Goal: Information Seeking & Learning: Find specific fact

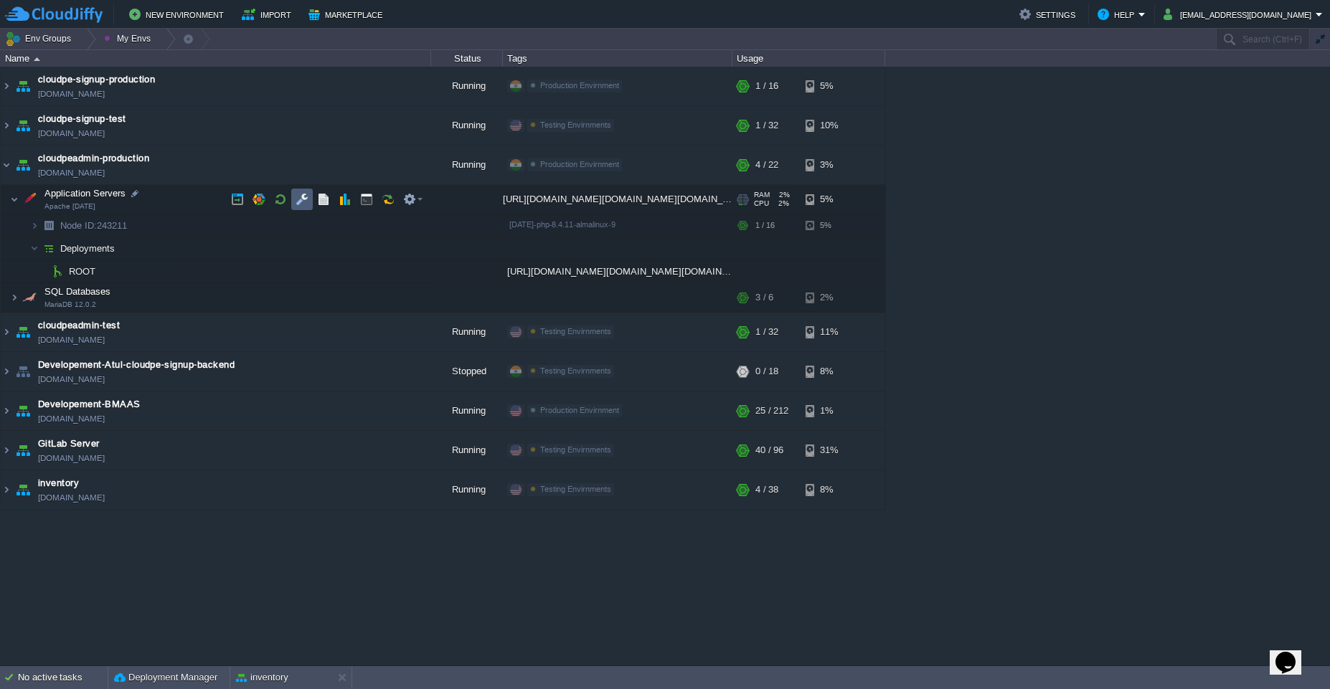
click at [301, 206] on td at bounding box center [302, 200] width 22 height 22
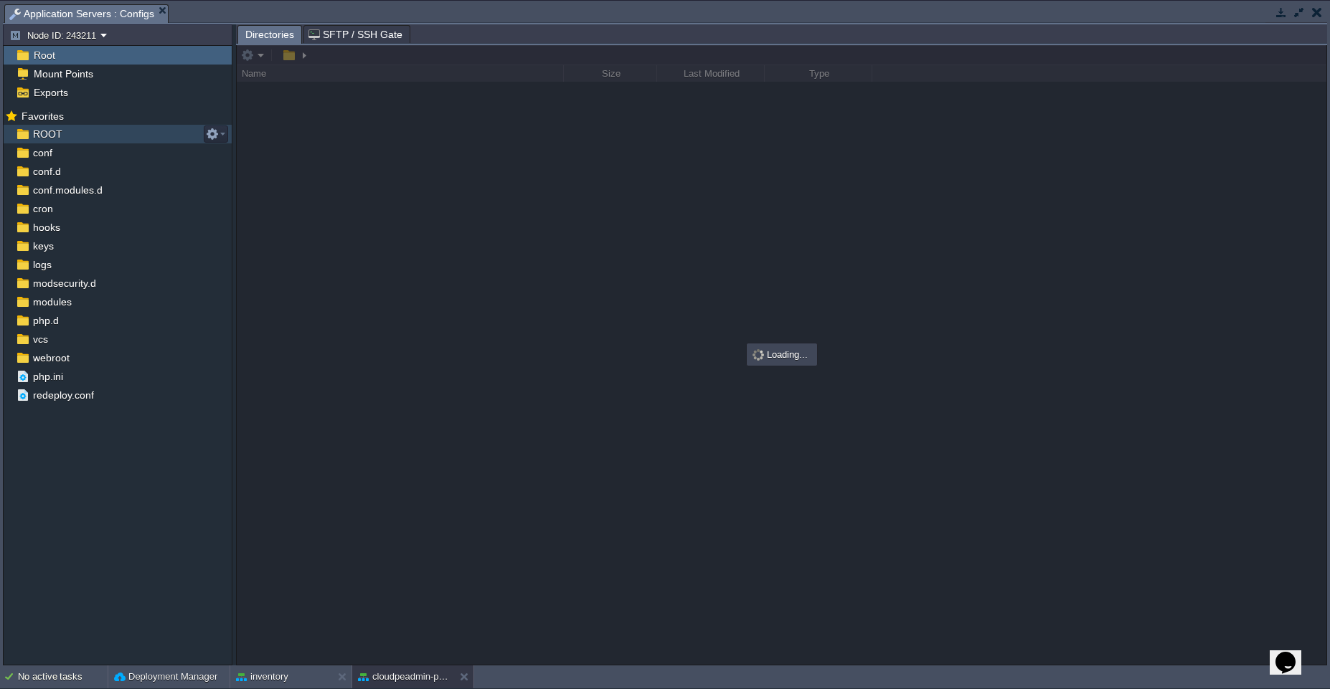
click at [62, 135] on span "ROOT" at bounding box center [47, 134] width 34 height 13
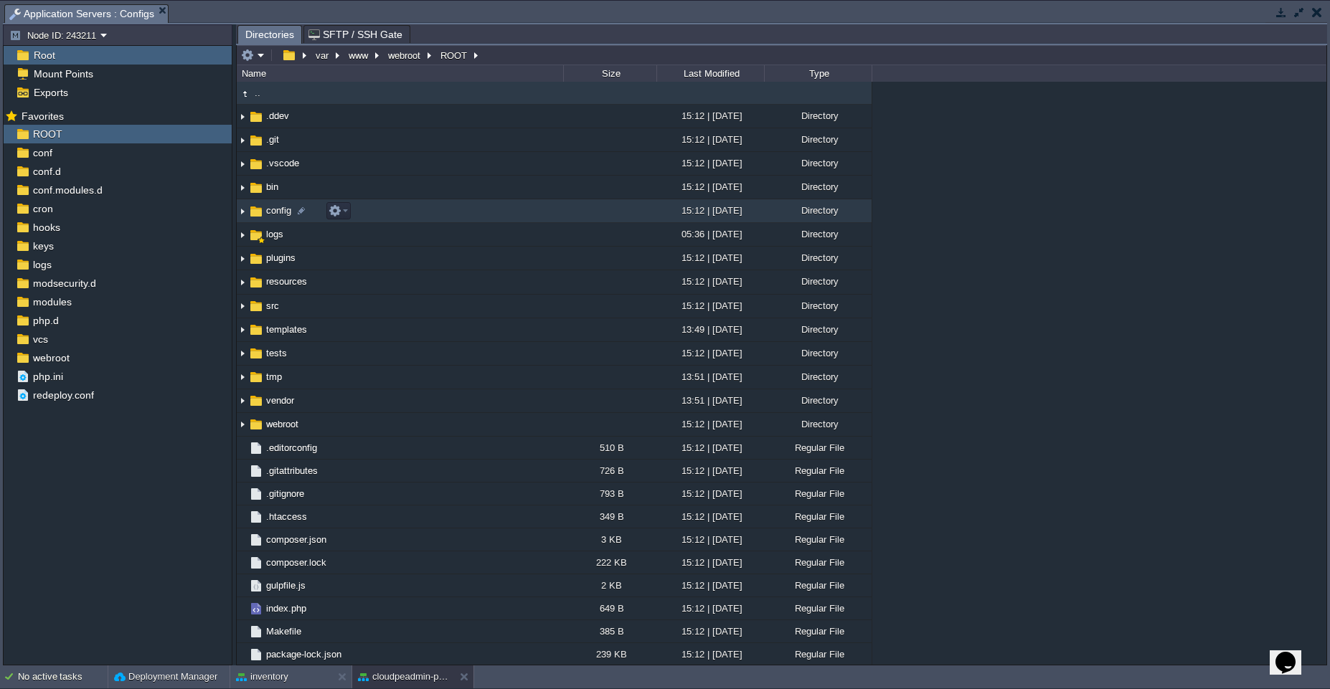
click at [390, 207] on td "config" at bounding box center [400, 211] width 326 height 24
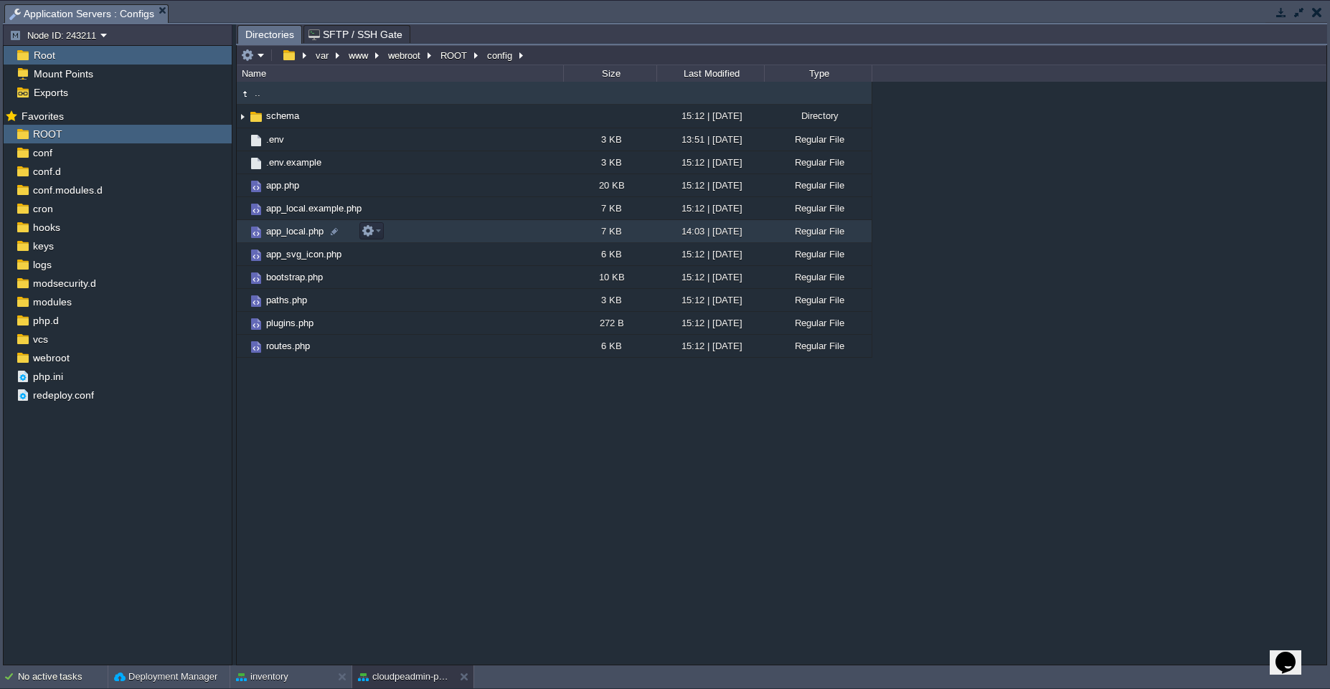
click at [467, 235] on td "app_local.php" at bounding box center [400, 231] width 326 height 23
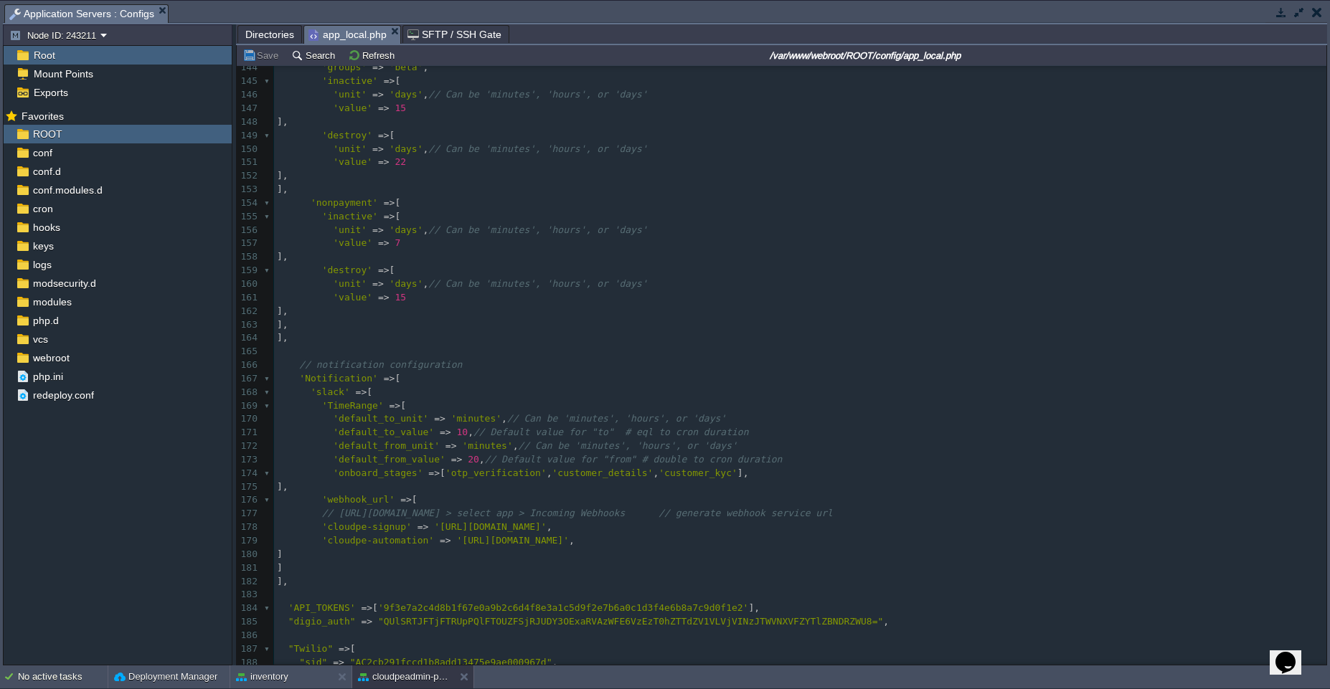
scroll to position [2030, 0]
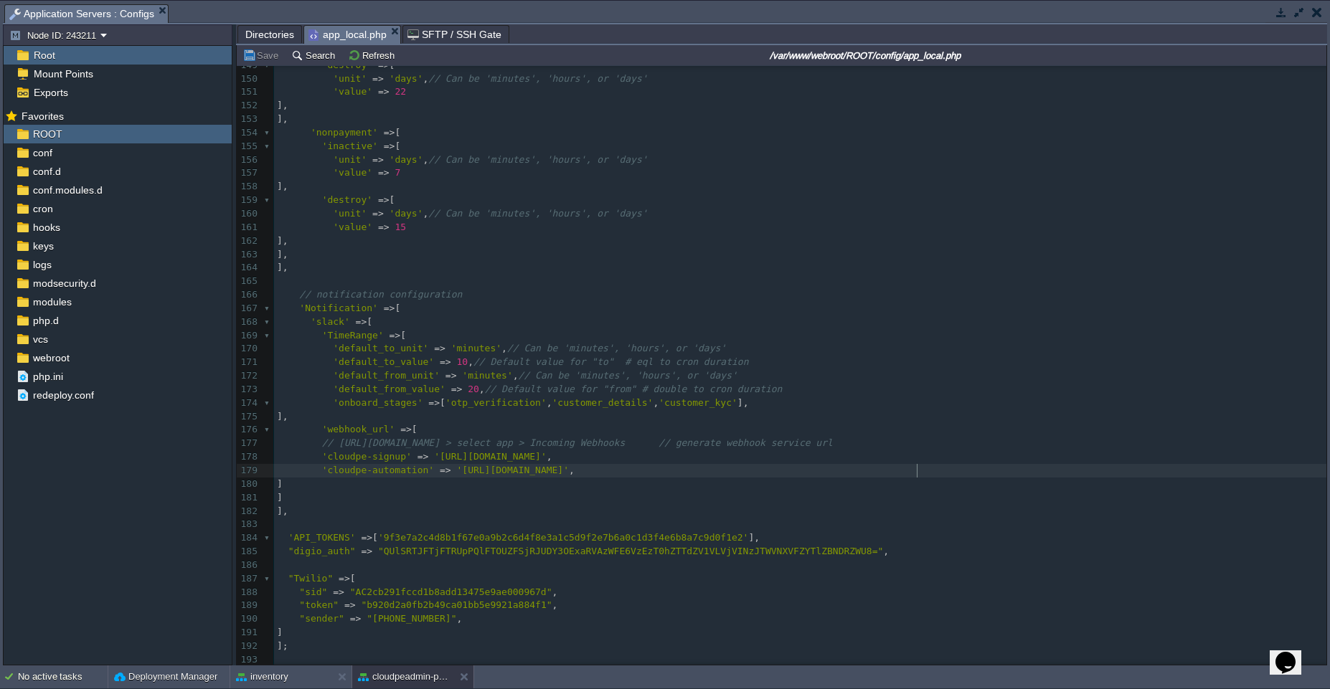
click at [942, 469] on pre "'cloudpe-automation' => '[URL][DOMAIN_NAME]' ," at bounding box center [800, 471] width 1053 height 14
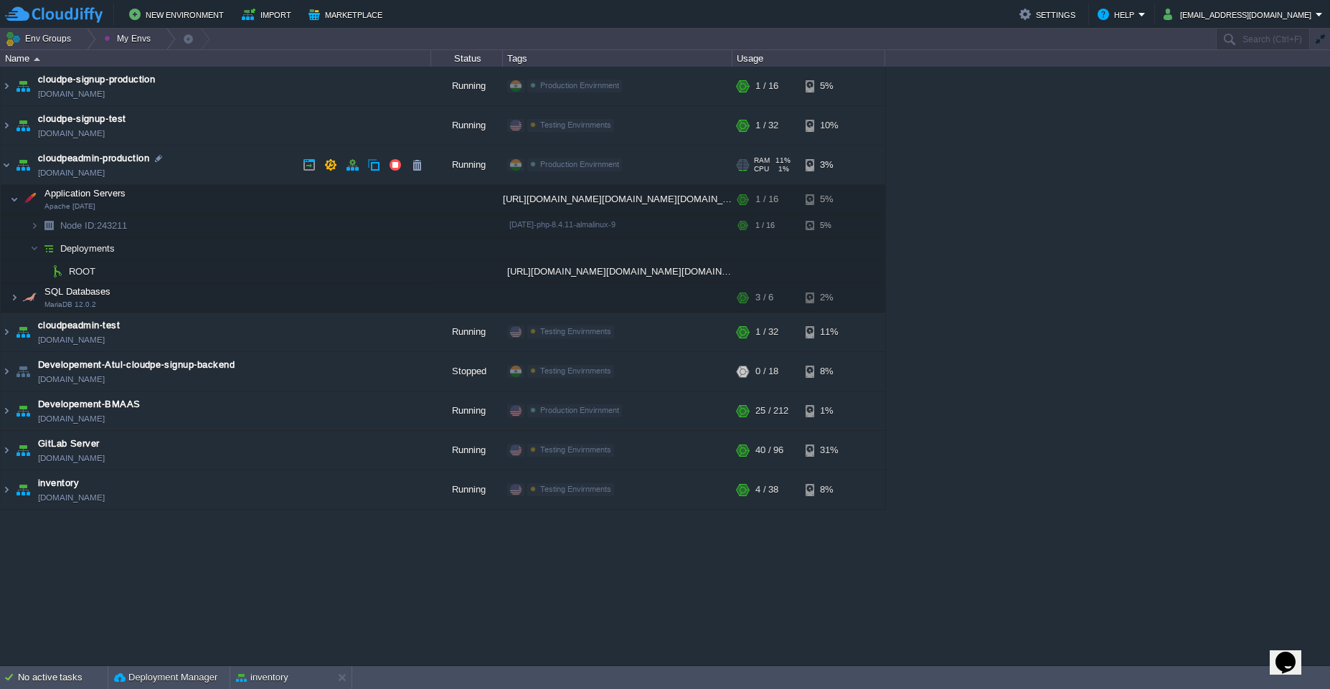
click at [248, 162] on td "cloudpeadmin-production [DOMAIN_NAME]" at bounding box center [216, 165] width 430 height 39
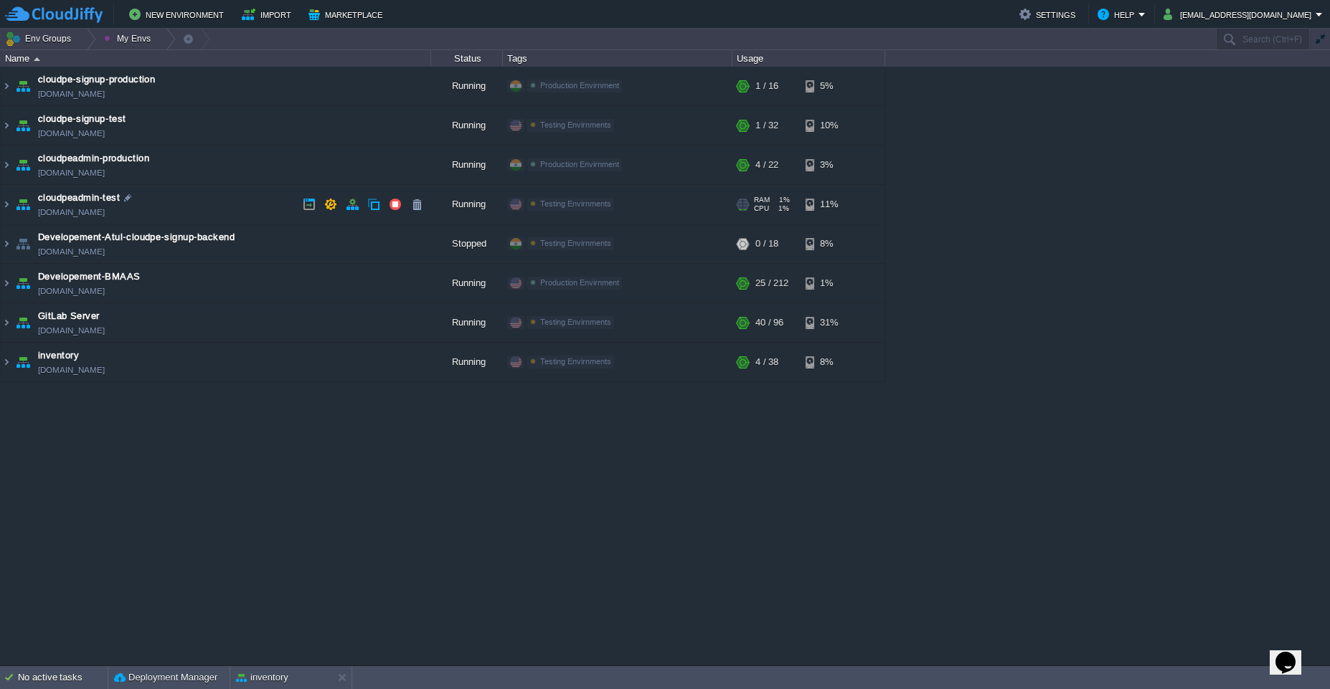
click at [248, 202] on td "cloudpeadmin-test [DOMAIN_NAME]" at bounding box center [216, 204] width 430 height 39
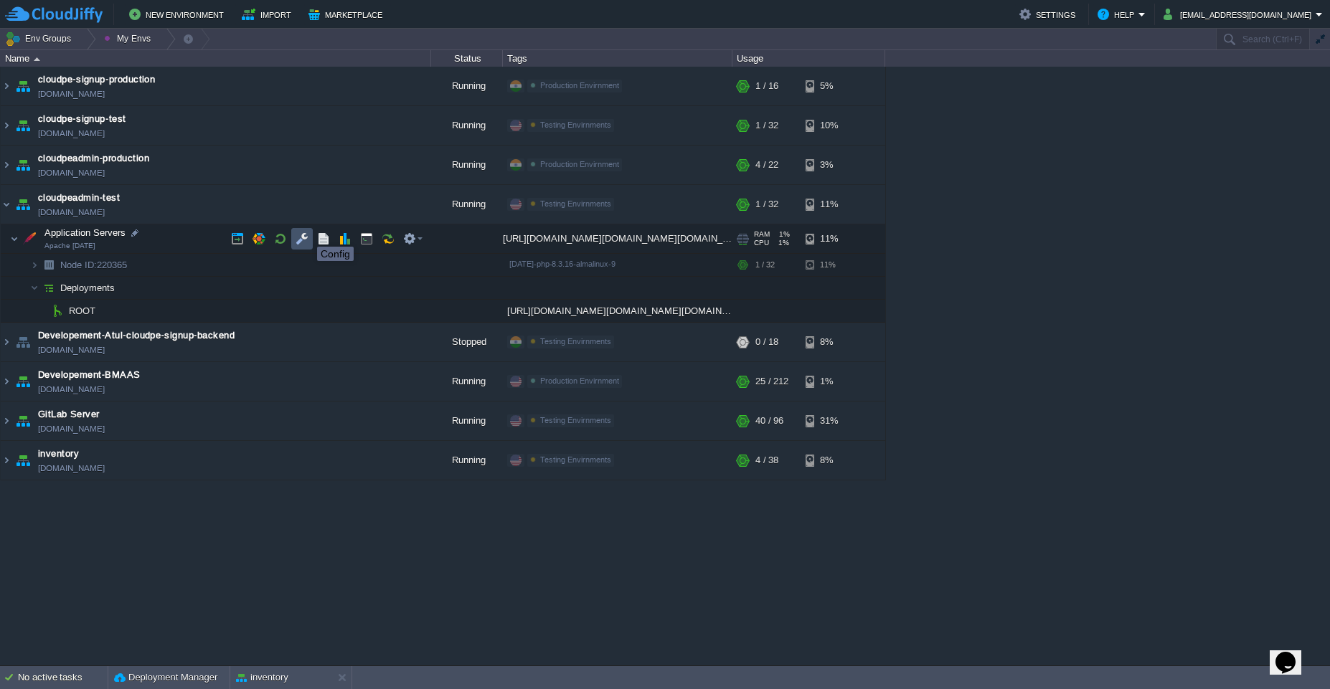
click at [306, 234] on button "button" at bounding box center [302, 238] width 13 height 13
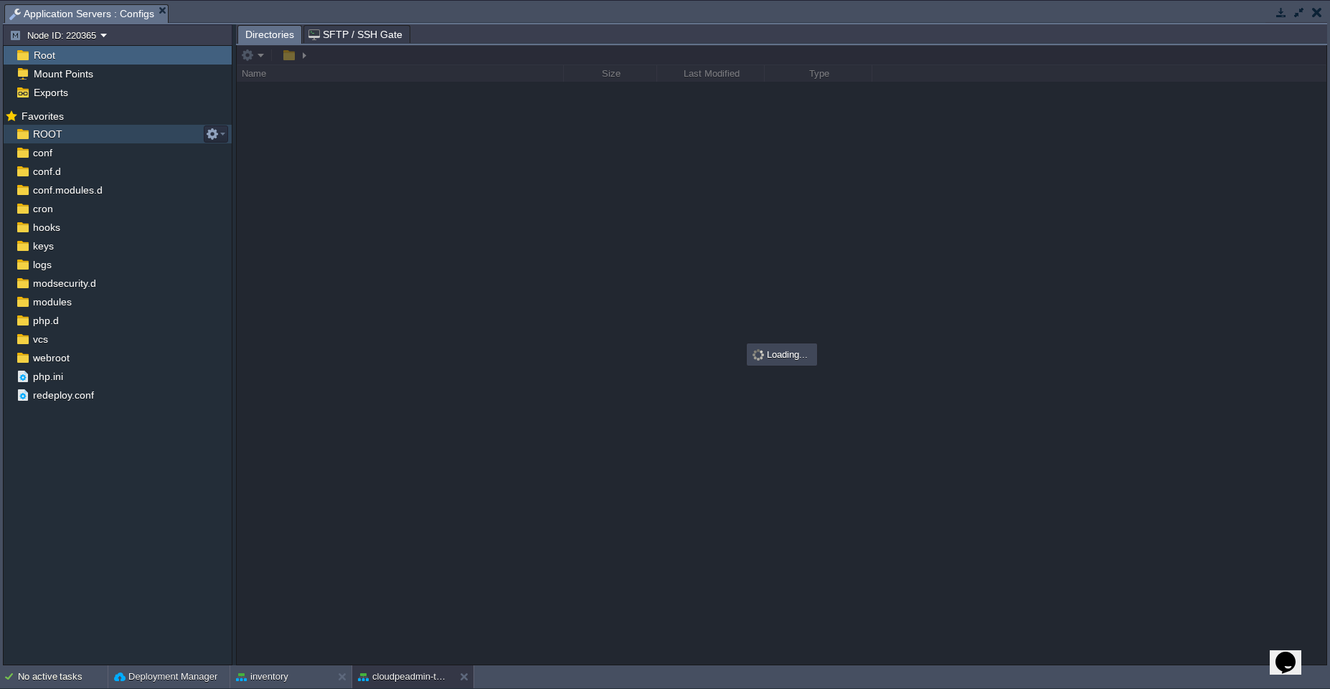
click at [75, 132] on div "ROOT" at bounding box center [118, 134] width 228 height 19
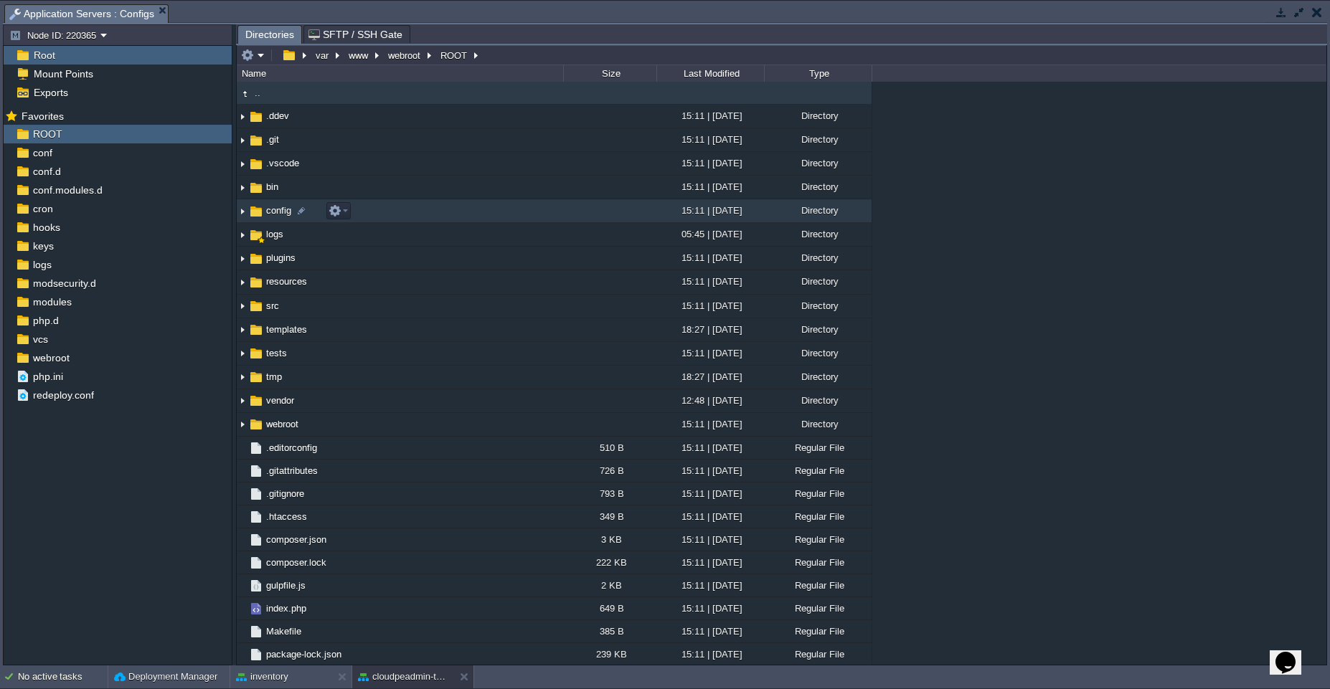
click at [461, 211] on td "config" at bounding box center [400, 211] width 326 height 24
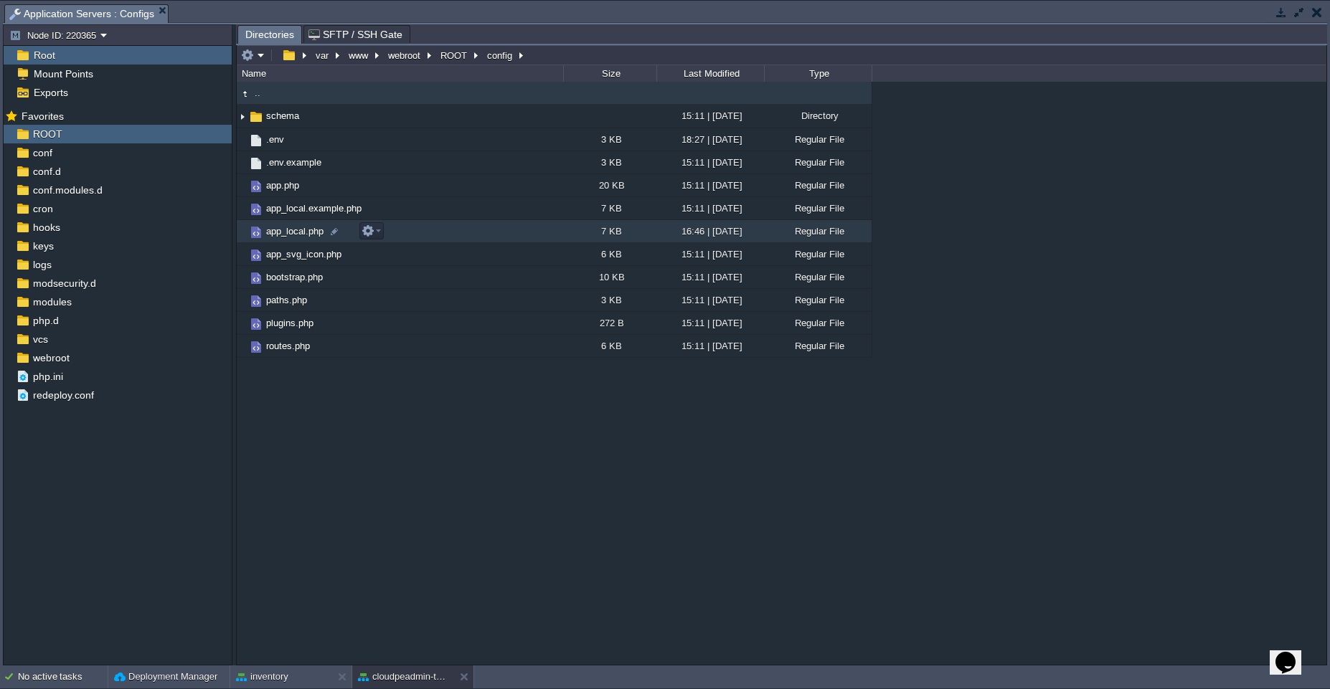
click at [471, 229] on td "app_local.php" at bounding box center [400, 231] width 326 height 23
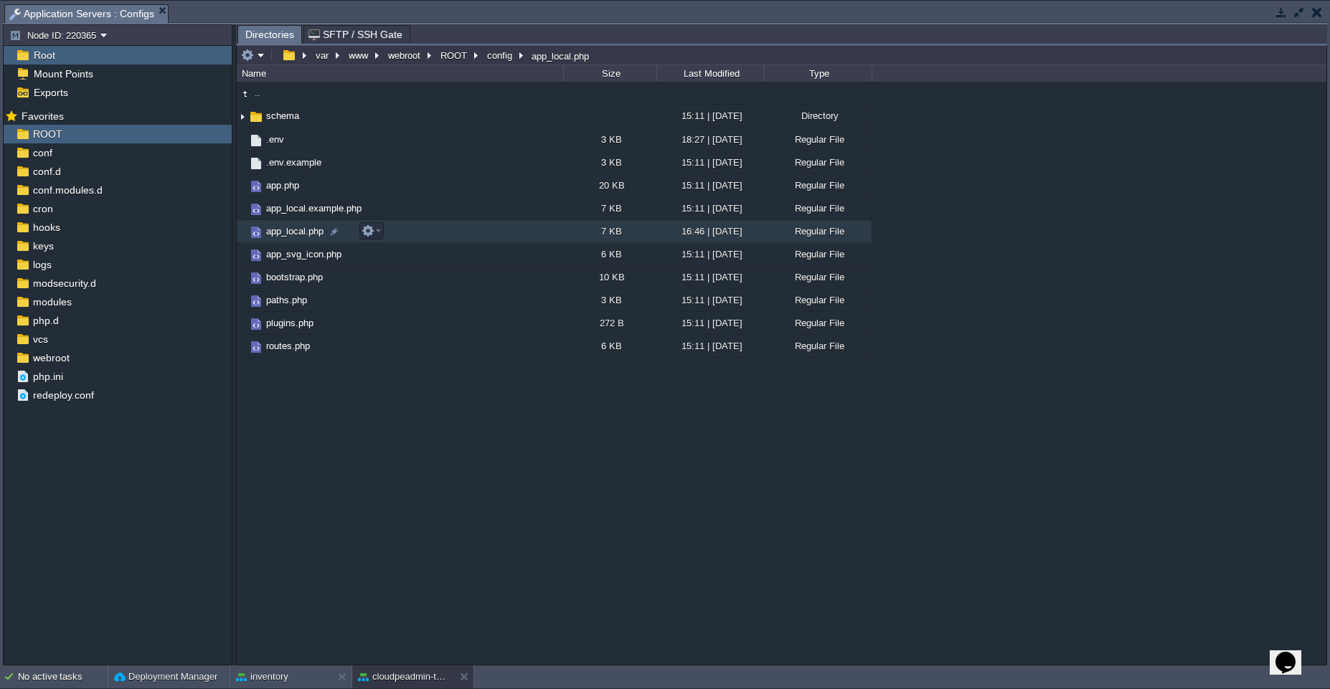
click at [471, 229] on td "app_local.php" at bounding box center [400, 231] width 326 height 23
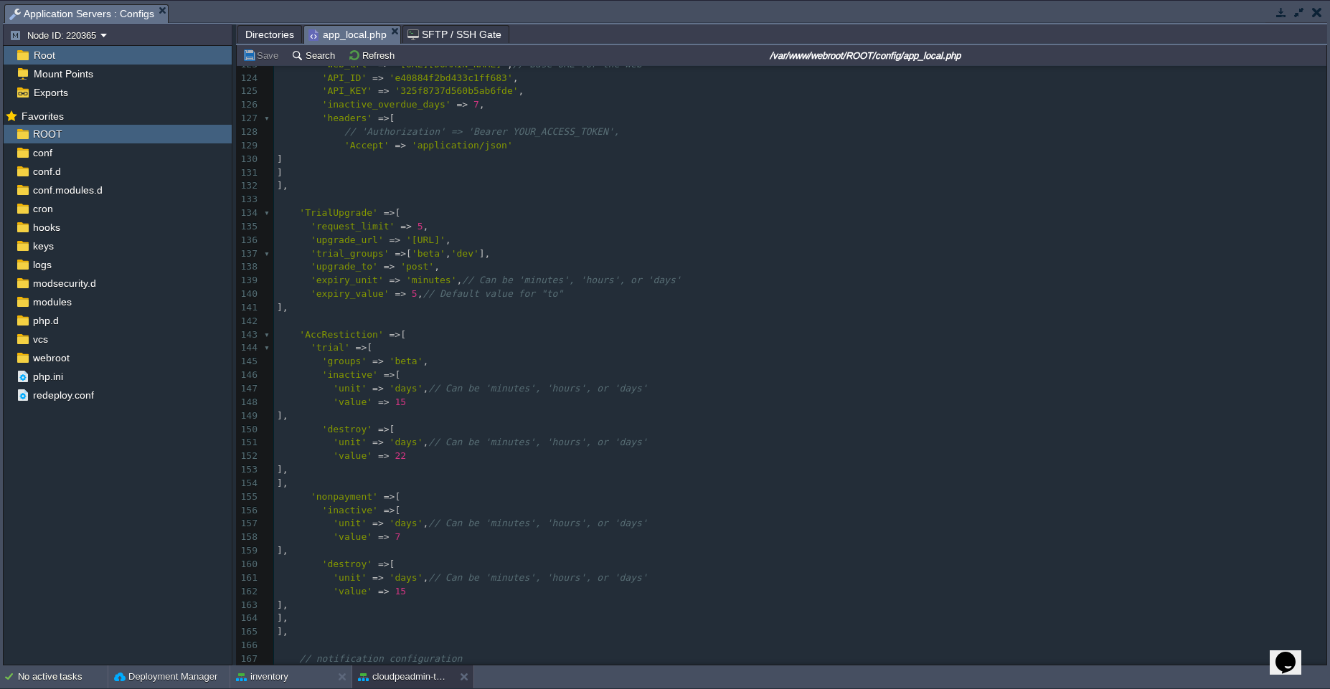
scroll to position [0, 0]
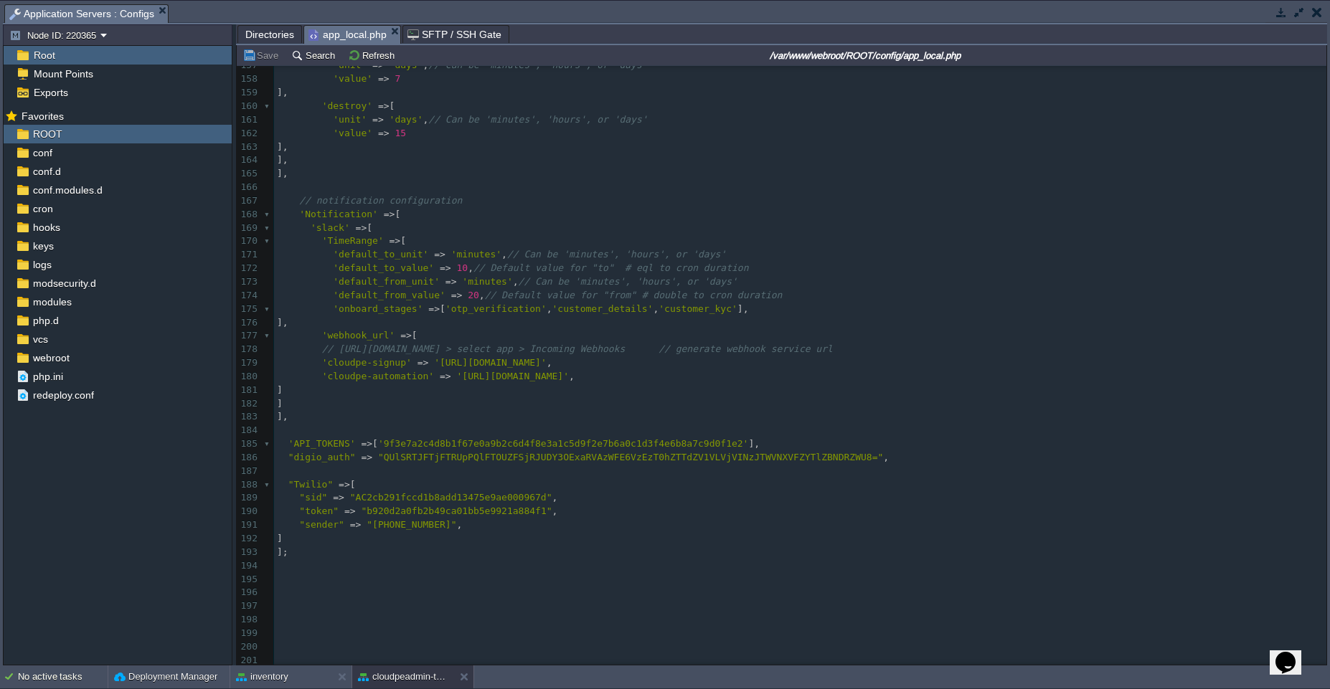
click at [949, 372] on pre "'cloudpe-automation' => '[URL][DOMAIN_NAME]' ," at bounding box center [800, 377] width 1053 height 14
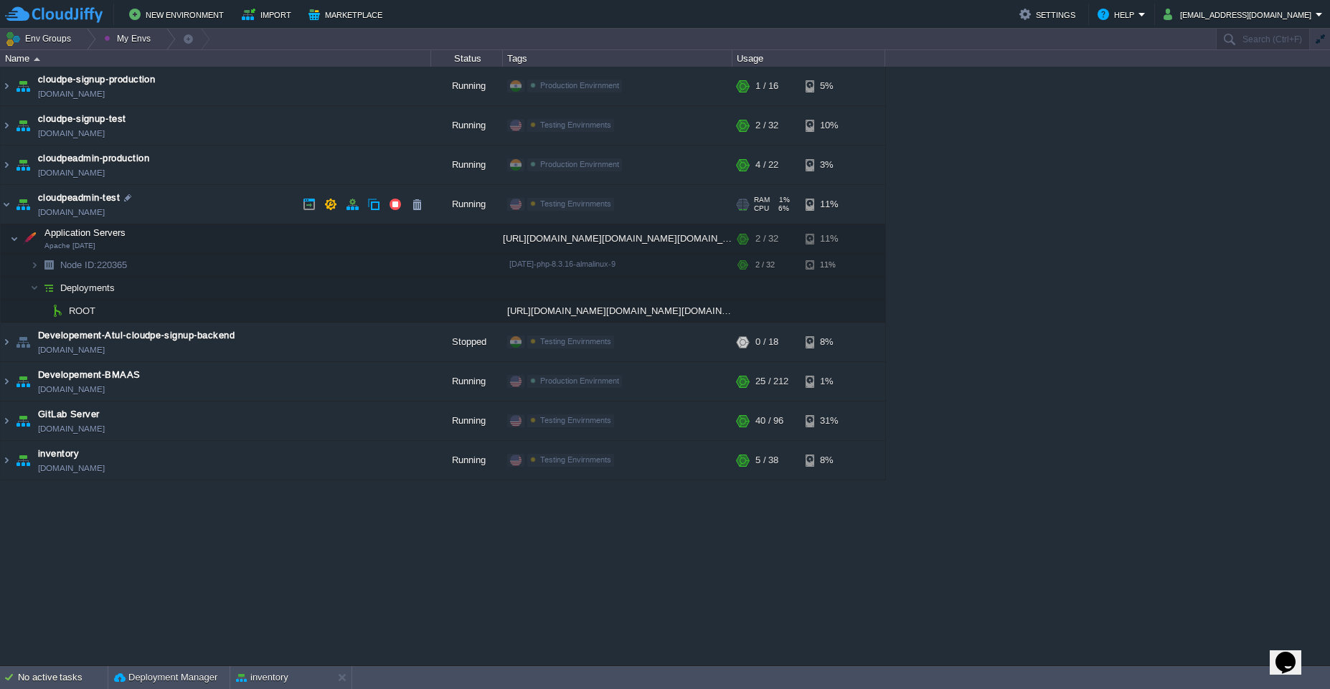
click at [212, 199] on td "cloudpeadmin-test [DOMAIN_NAME]" at bounding box center [216, 204] width 430 height 39
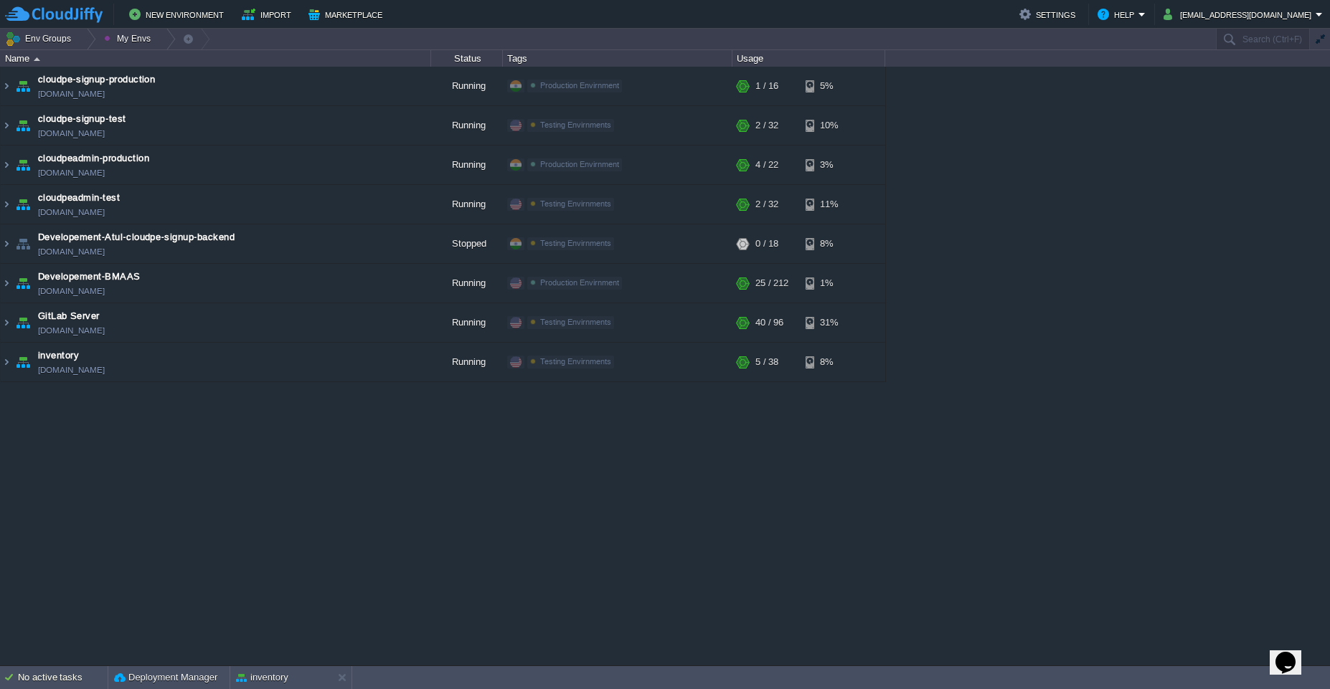
click at [286, 439] on div "cloudpe website -developemeny environment [DOMAIN_NAME] Running [PERSON_NAME] +…" at bounding box center [665, 366] width 1330 height 599
click at [439, 464] on div "cloudpe website -developemeny environment [DOMAIN_NAME] Running [PERSON_NAME] +…" at bounding box center [665, 366] width 1330 height 599
click at [838, 491] on div "cloudpe website -developemeny environment [DOMAIN_NAME] Running [PERSON_NAME] +…" at bounding box center [665, 366] width 1330 height 599
